Goal: Transaction & Acquisition: Purchase product/service

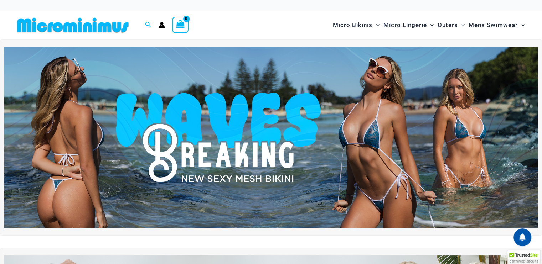
click at [308, 161] on img at bounding box center [271, 137] width 534 height 181
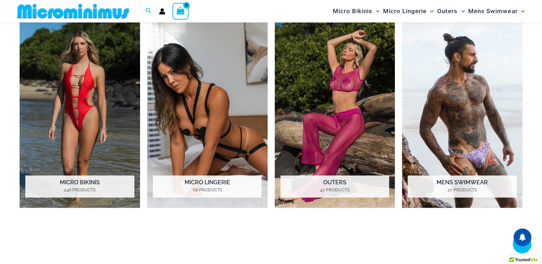
scroll to position [544, 0]
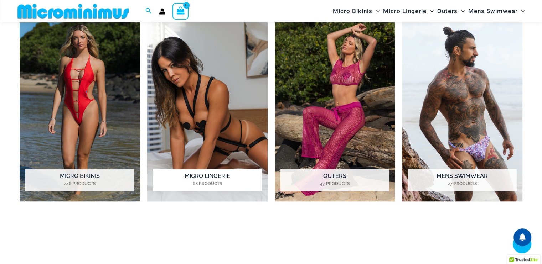
click at [196, 176] on h2 "Micro Lingerie 68 Products" at bounding box center [207, 180] width 109 height 22
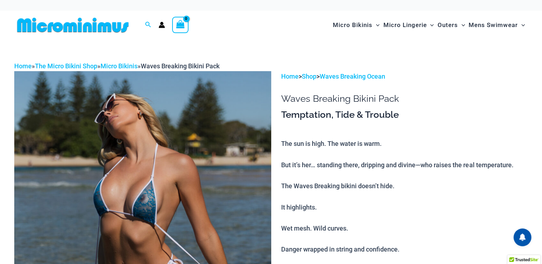
click at [145, 191] on img at bounding box center [142, 263] width 257 height 385
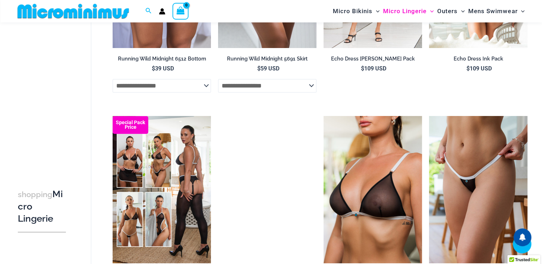
scroll to position [672, 0]
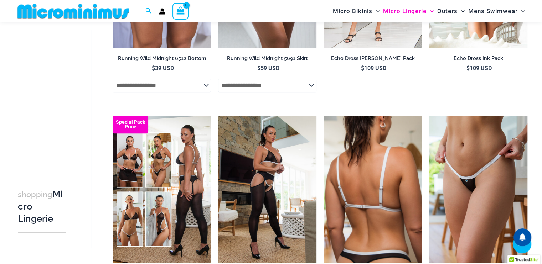
click at [362, 204] on img at bounding box center [372, 189] width 98 height 147
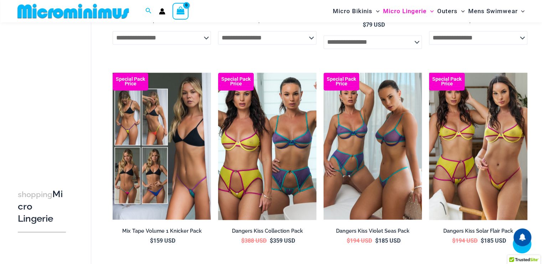
scroll to position [1183, 0]
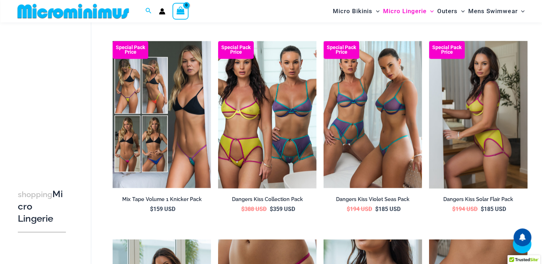
click at [473, 122] on img at bounding box center [478, 114] width 98 height 147
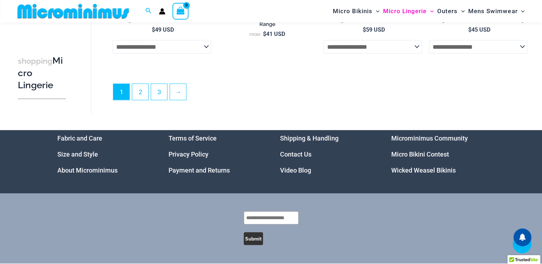
scroll to position [1781, 0]
click at [136, 95] on link "2" at bounding box center [140, 91] width 16 height 17
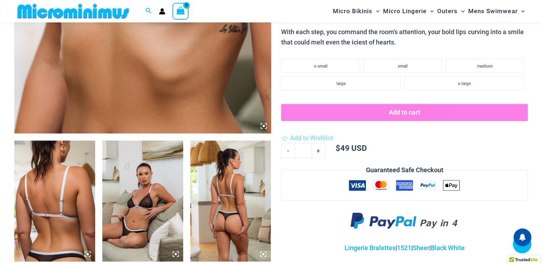
scroll to position [322, 0]
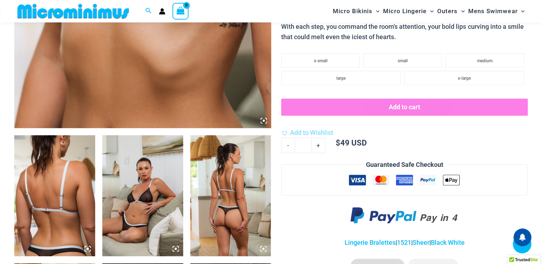
click at [155, 191] on img at bounding box center [142, 195] width 81 height 121
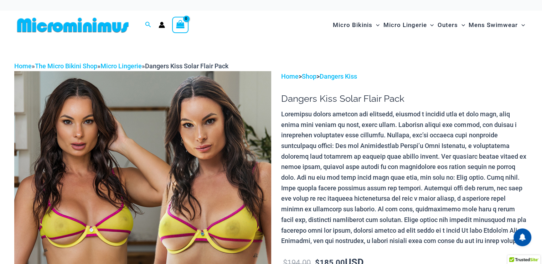
click at [227, 161] on img at bounding box center [142, 263] width 257 height 385
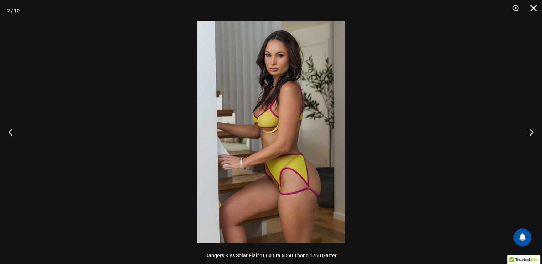
click at [533, 9] on button "Close" at bounding box center [531, 10] width 18 height 21
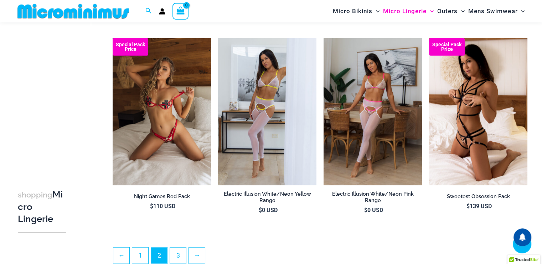
scroll to position [1568, 0]
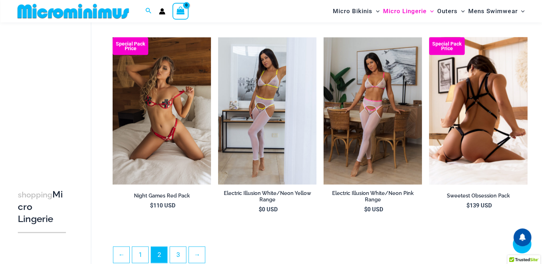
click at [471, 108] on img at bounding box center [478, 110] width 98 height 147
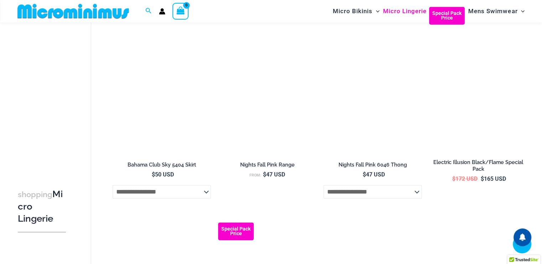
scroll to position [688, 0]
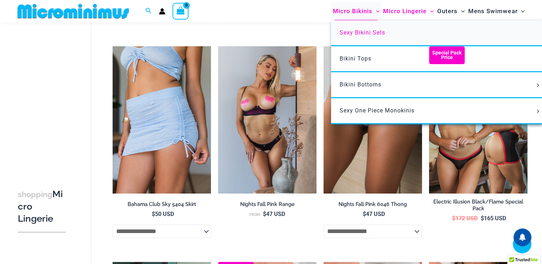
click at [352, 35] on span "Sexy Bikini Sets" at bounding box center [362, 32] width 46 height 7
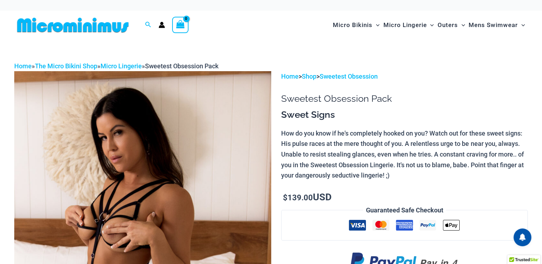
click at [137, 183] on img at bounding box center [142, 263] width 257 height 385
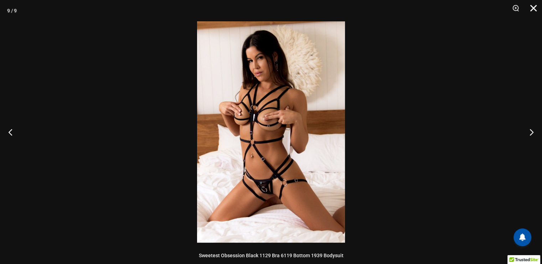
click at [534, 7] on button "Close" at bounding box center [531, 10] width 18 height 21
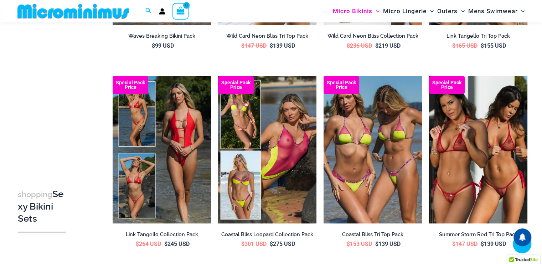
scroll to position [226, 0]
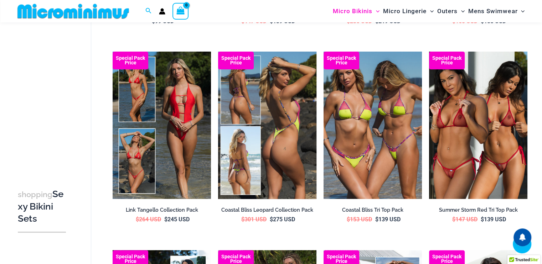
click at [294, 109] on img at bounding box center [267, 125] width 98 height 147
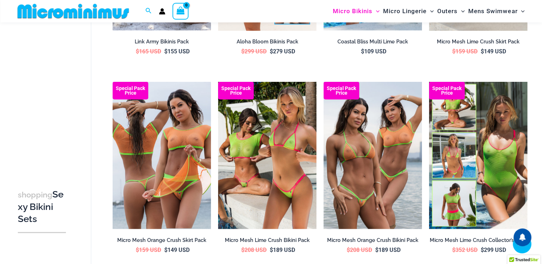
scroll to position [1392, 0]
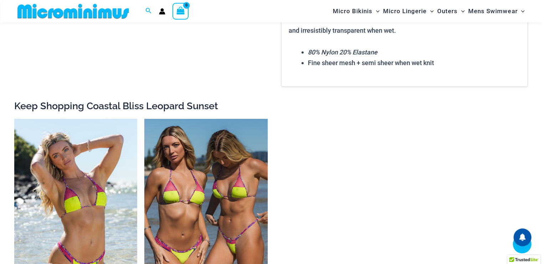
scroll to position [1394, 0]
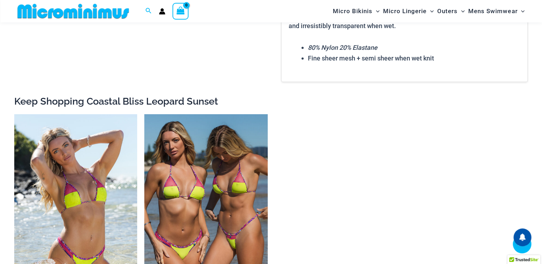
drag, startPoint x: 0, startPoint y: 0, endPoint x: 221, endPoint y: 137, distance: 260.0
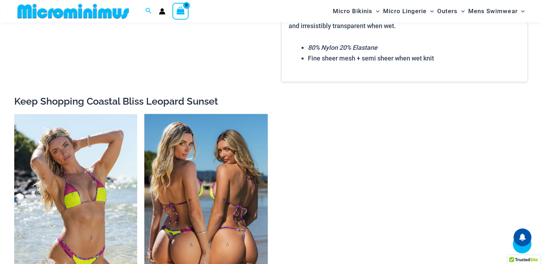
click at [221, 137] on img at bounding box center [205, 206] width 123 height 184
